Goal: Task Accomplishment & Management: Complete application form

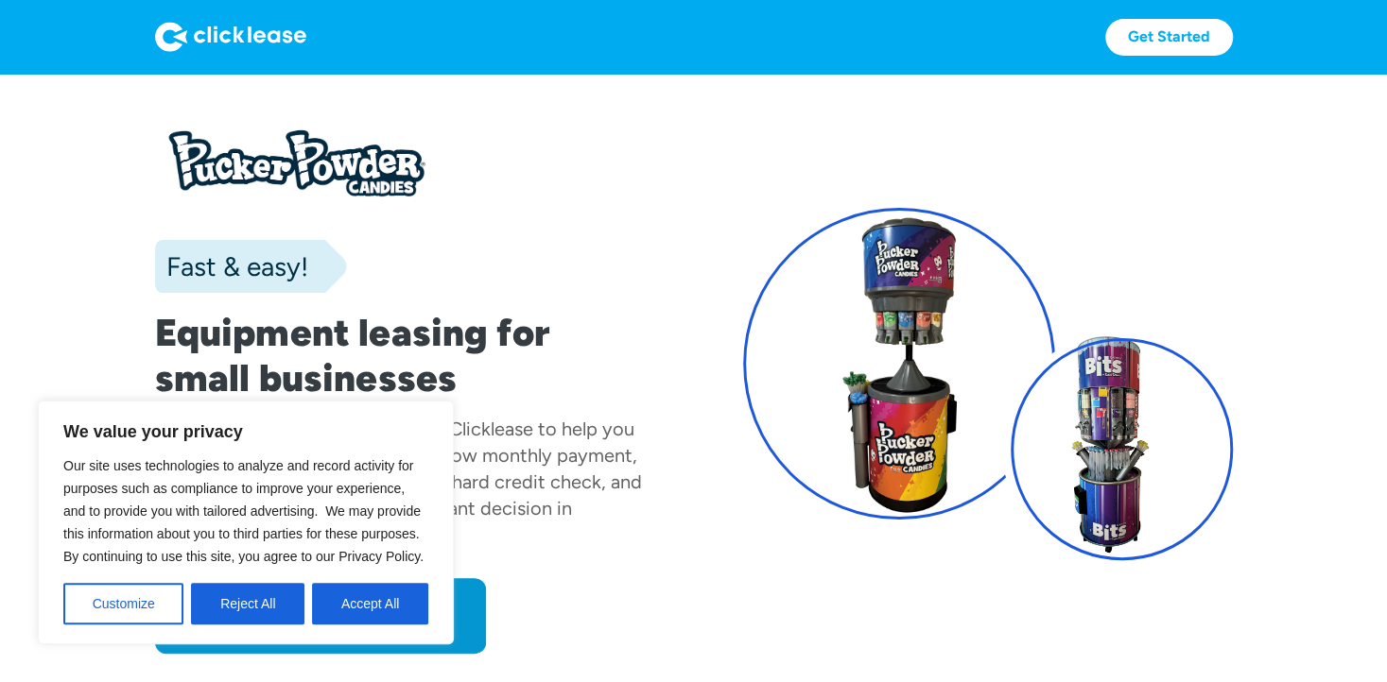
click at [573, 266] on div "Fast & easy!" at bounding box center [400, 266] width 490 height 53
click at [379, 602] on button "Accept All" at bounding box center [370, 604] width 116 height 42
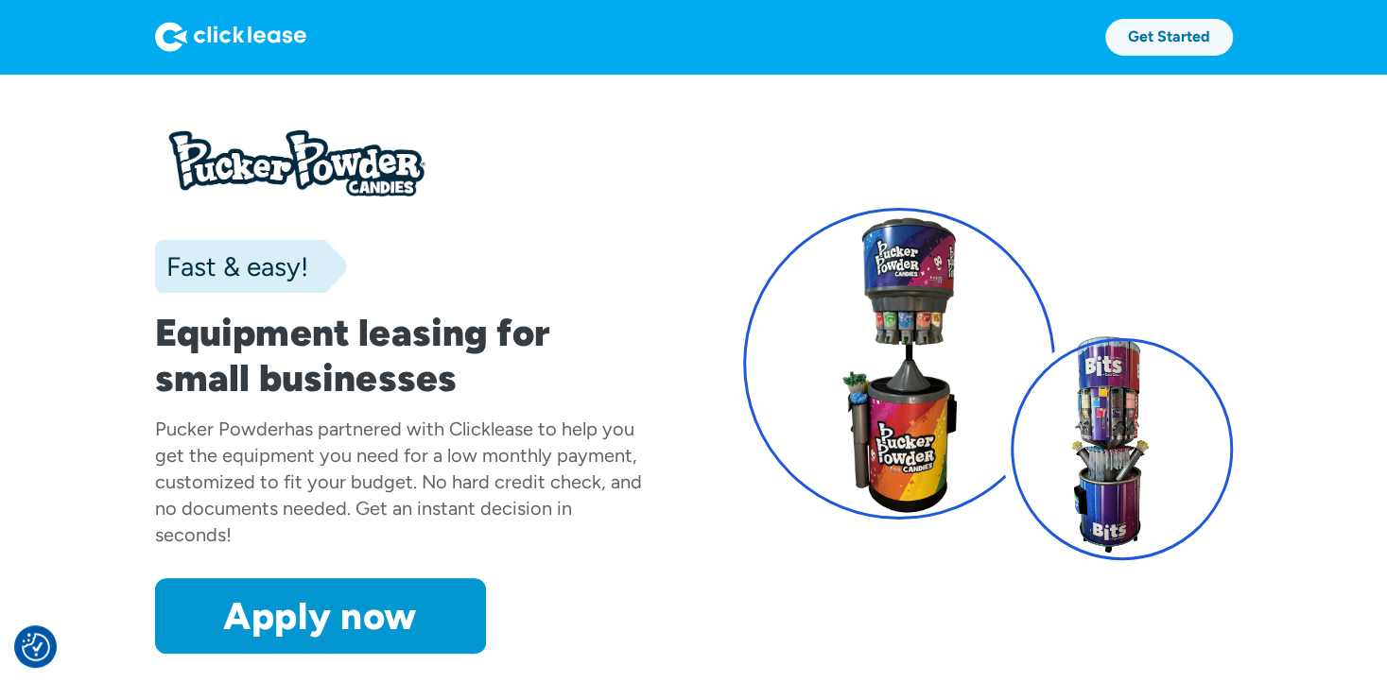
click at [1163, 40] on link "Get Started" at bounding box center [1169, 37] width 128 height 37
